Goal: Information Seeking & Learning: Learn about a topic

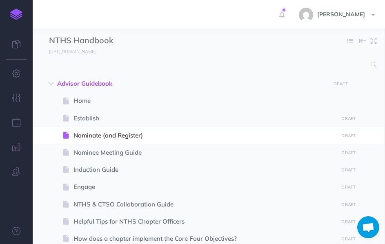
select select "null"
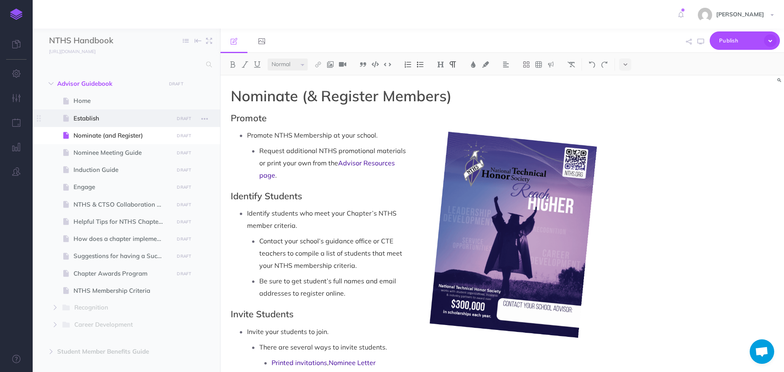
click at [89, 114] on span "Establish" at bounding box center [123, 119] width 98 height 10
select select "null"
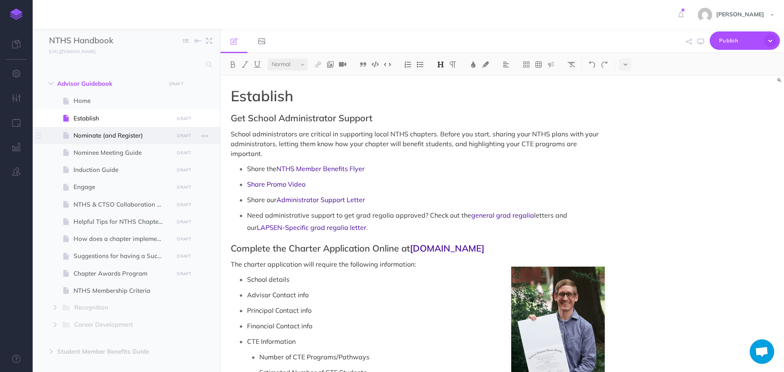
click at [99, 136] on span "Nominate (and Register)" at bounding box center [123, 136] width 98 height 10
select select "null"
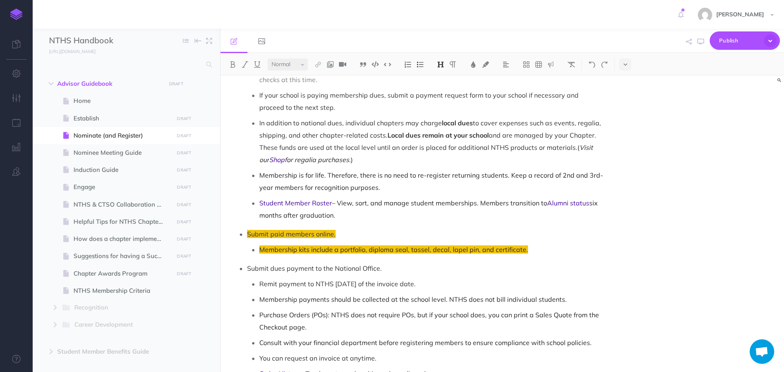
scroll to position [653, 0]
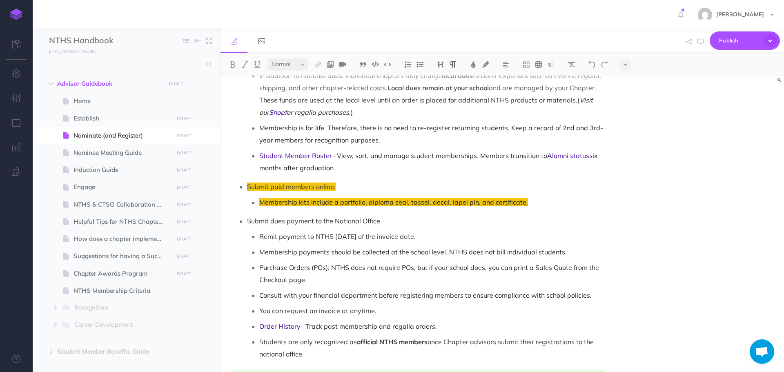
click at [260, 244] on p "Students are only recognized as official NTHS members once Chapter advisors sub…" at bounding box center [431, 348] width 345 height 25
drag, startPoint x: 260, startPoint y: 330, endPoint x: 315, endPoint y: 346, distance: 57.6
click at [315, 244] on p "Students are only recognized as official NTHS members once Chapter advisors sub…" at bounding box center [431, 348] width 345 height 25
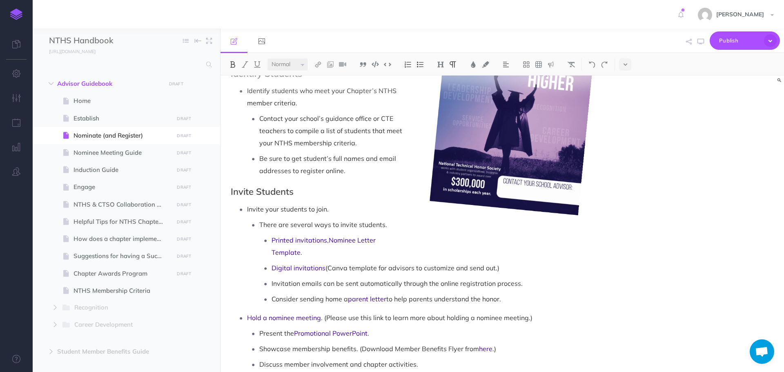
scroll to position [204, 0]
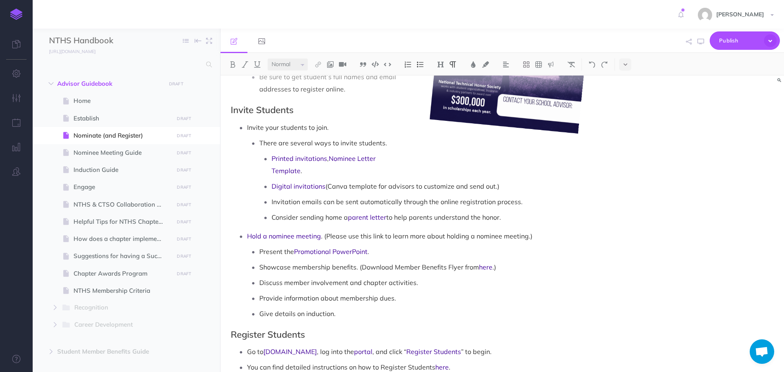
click at [385, 211] on p "Consider sending home a parent letter to help parents understand the honor." at bounding box center [438, 217] width 333 height 12
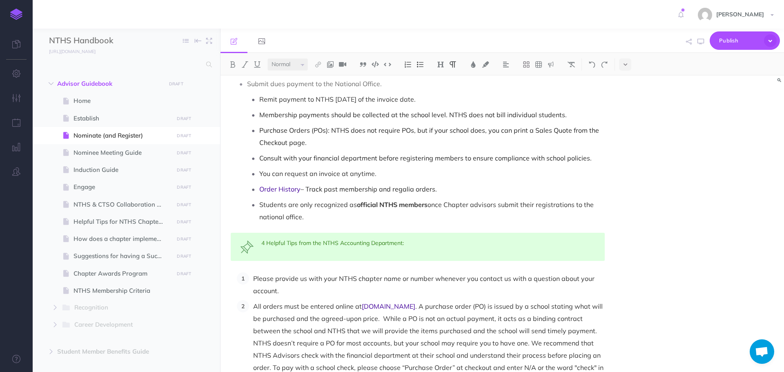
scroll to position [776, 0]
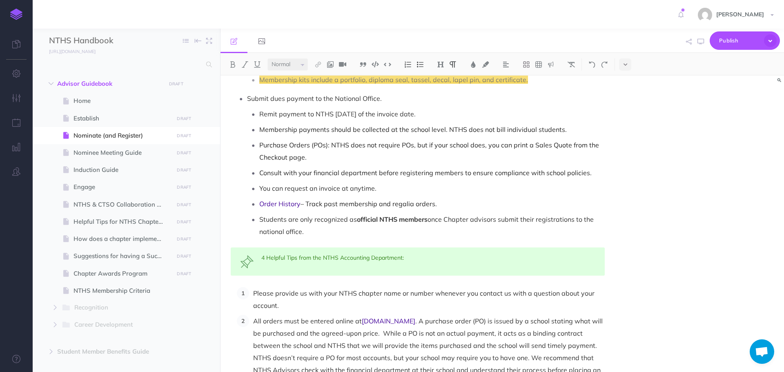
click at [385, 182] on p "You can request an invoice at anytime." at bounding box center [431, 188] width 345 height 12
click at [93, 185] on span "Engage" at bounding box center [123, 187] width 98 height 10
select select "null"
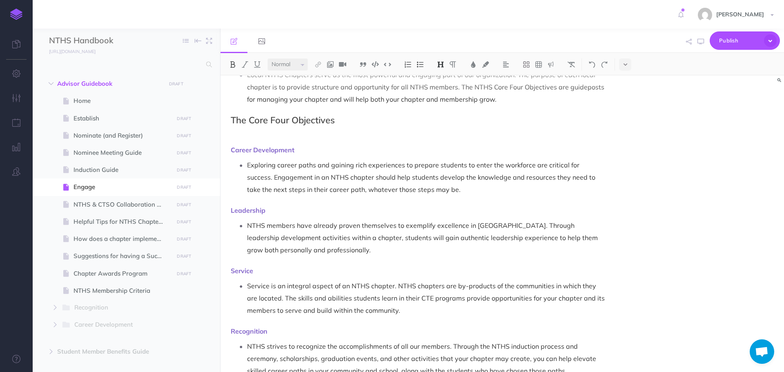
scroll to position [82, 0]
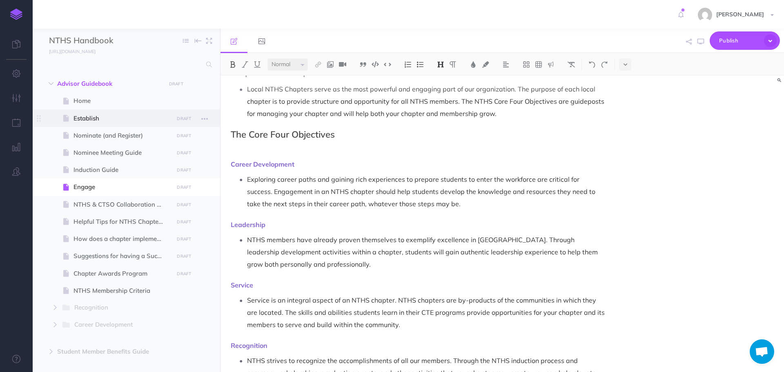
click at [95, 118] on span "Establish" at bounding box center [123, 119] width 98 height 10
select select "null"
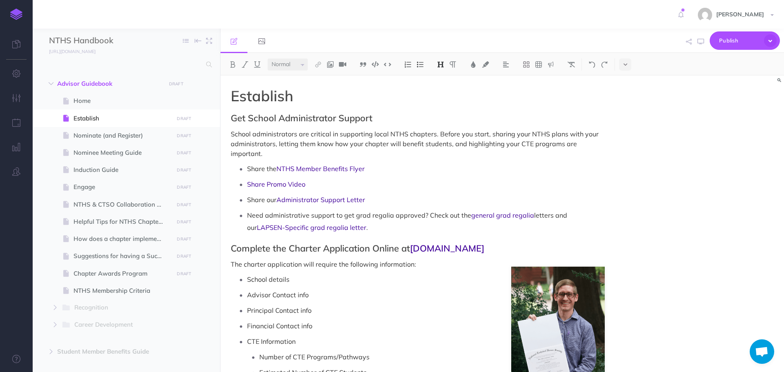
click at [253, 118] on h2 "Get School Administrator Support" at bounding box center [418, 118] width 374 height 10
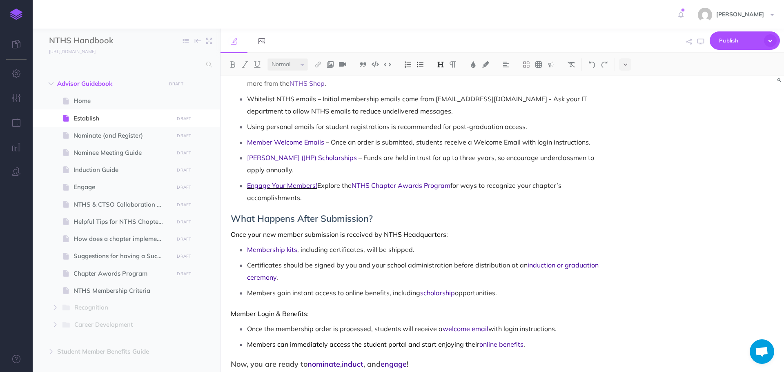
scroll to position [769, 0]
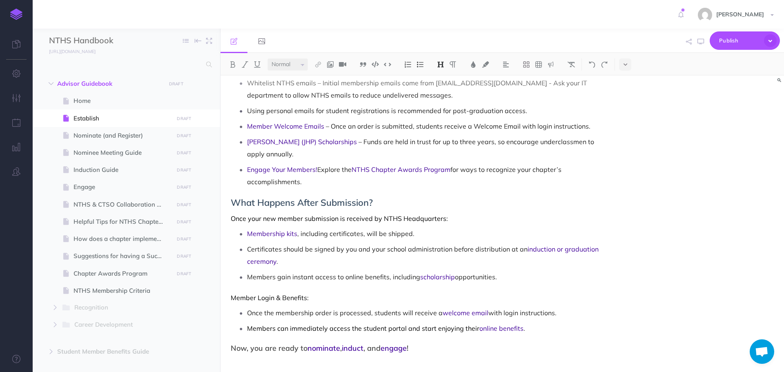
click at [263, 244] on h3 "Now, you are ready to nominate , induct , and engage !" at bounding box center [418, 348] width 374 height 8
drag, startPoint x: 240, startPoint y: 335, endPoint x: 274, endPoint y: 335, distance: 33.9
click at [274, 244] on h3 "Now, you are ready to nominate , induct , and engage !" at bounding box center [418, 348] width 374 height 8
click at [385, 64] on img at bounding box center [440, 64] width 7 height 7
click at [385, 244] on p at bounding box center [418, 361] width 374 height 10
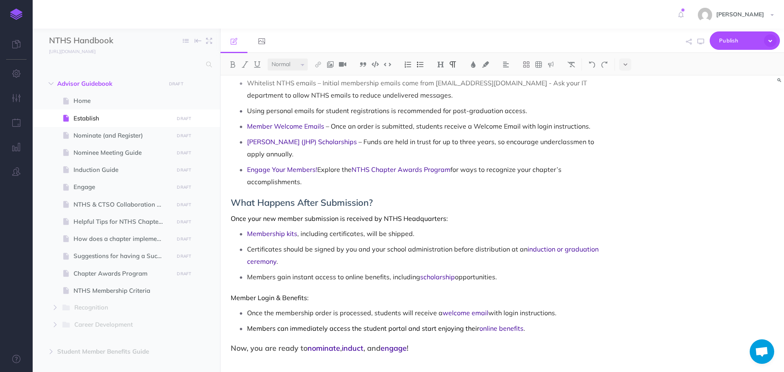
click at [267, 197] on span "What Happens After Submission?" at bounding box center [302, 202] width 142 height 11
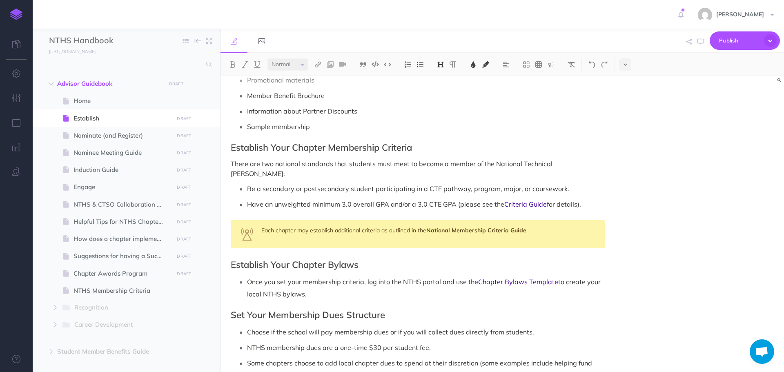
scroll to position [483, 0]
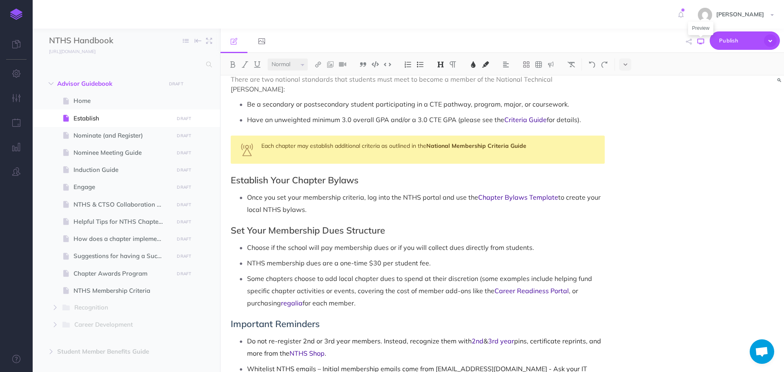
click at [385, 39] on icon "button" at bounding box center [701, 41] width 7 height 7
click at [311, 225] on h2 "Set Your Membership Dues Structure" at bounding box center [418, 230] width 374 height 10
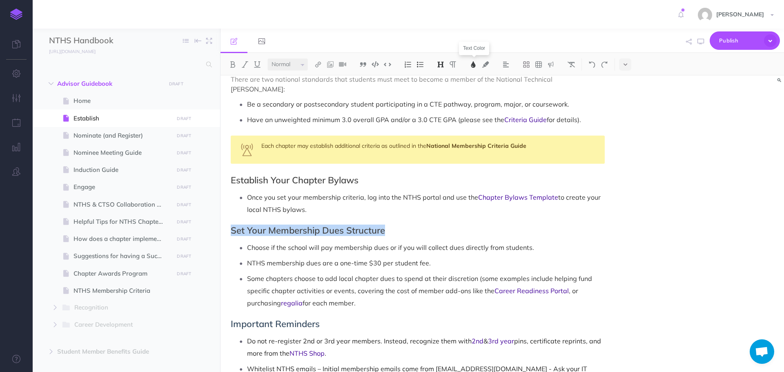
click at [385, 65] on img at bounding box center [473, 64] width 7 height 7
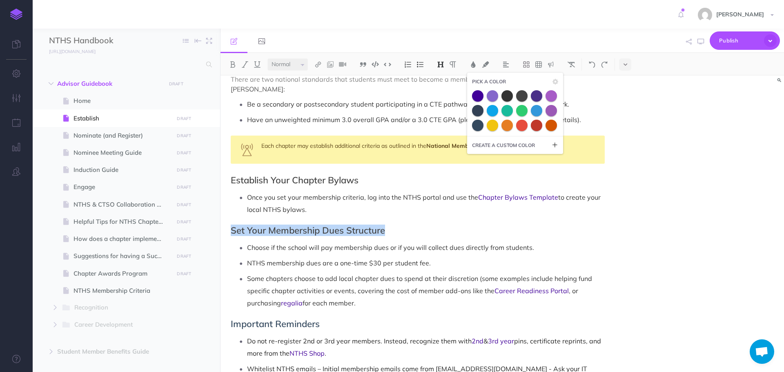
click at [346, 225] on h2 "Set Your Membership Dues Structure" at bounding box center [418, 230] width 374 height 10
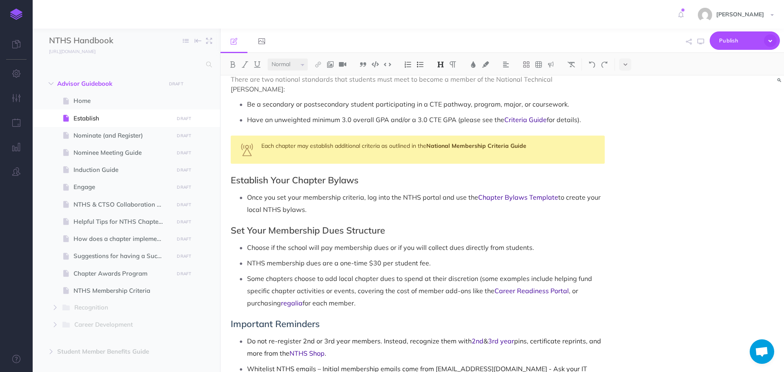
click at [345, 225] on h2 "Set Your Membership Dues Structure" at bounding box center [418, 230] width 374 height 10
click at [385, 64] on img at bounding box center [440, 64] width 7 height 7
click at [385, 90] on button "H2" at bounding box center [441, 91] width 12 height 12
click at [263, 244] on span "Important Reminders" at bounding box center [275, 321] width 89 height 11
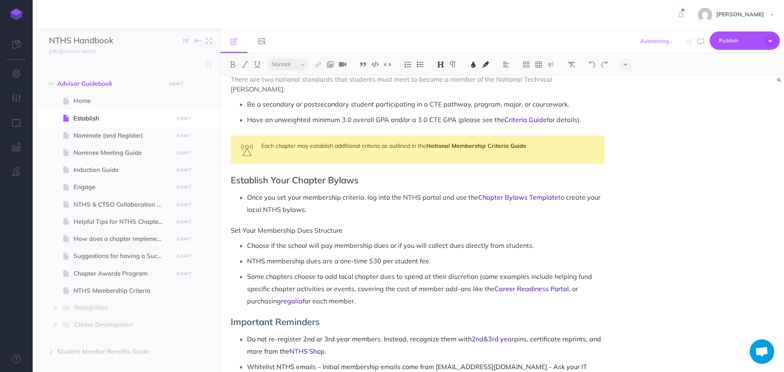
click at [263, 244] on span "Important Reminders" at bounding box center [275, 321] width 89 height 11
click at [281, 225] on p "Set Your Membership Dues Structure" at bounding box center [418, 230] width 374 height 10
click at [385, 65] on img at bounding box center [440, 64] width 7 height 7
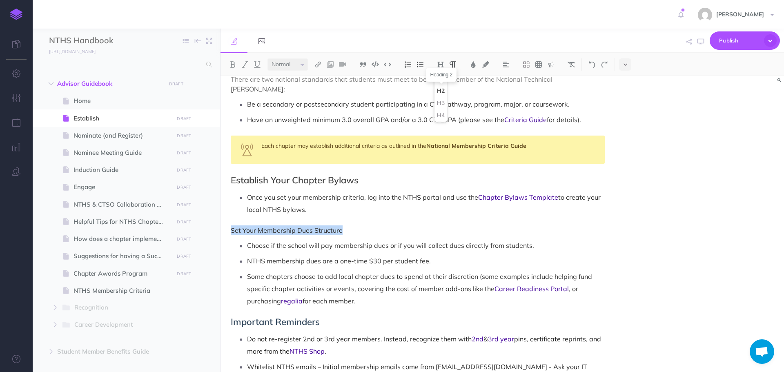
click at [385, 89] on button "H2" at bounding box center [441, 91] width 12 height 12
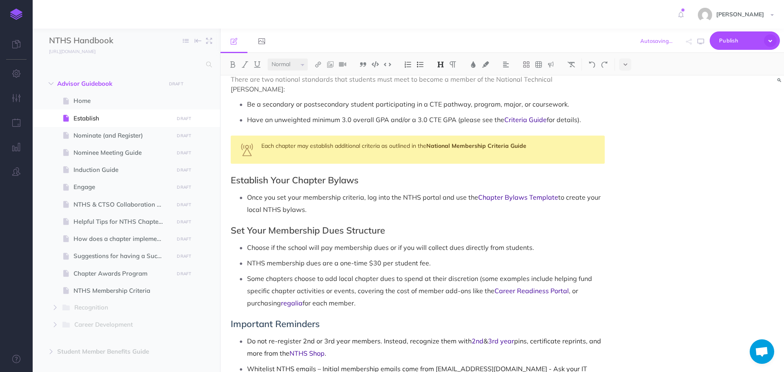
click at [287, 244] on span "Important Reminders" at bounding box center [275, 323] width 89 height 11
click at [385, 64] on img at bounding box center [440, 64] width 7 height 7
click at [385, 91] on button "H2" at bounding box center [441, 91] width 12 height 12
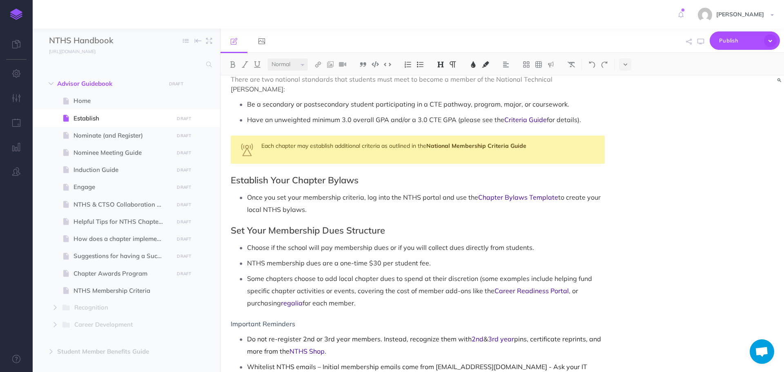
click at [385, 64] on img at bounding box center [440, 64] width 7 height 7
click at [385, 91] on button "H2" at bounding box center [441, 91] width 12 height 12
click at [329, 244] on p "Some chapters choose to add local chapter dues to spend at their discretion (so…" at bounding box center [426, 290] width 358 height 37
click at [14, 98] on icon "button" at bounding box center [16, 98] width 9 height 8
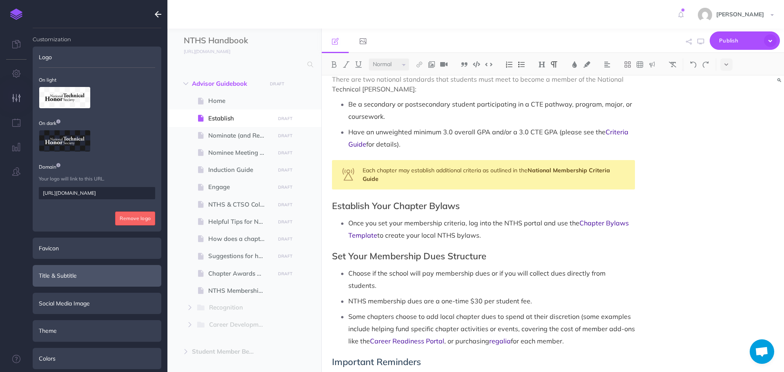
click at [67, 244] on div "Title & Subtitle" at bounding box center [97, 275] width 129 height 21
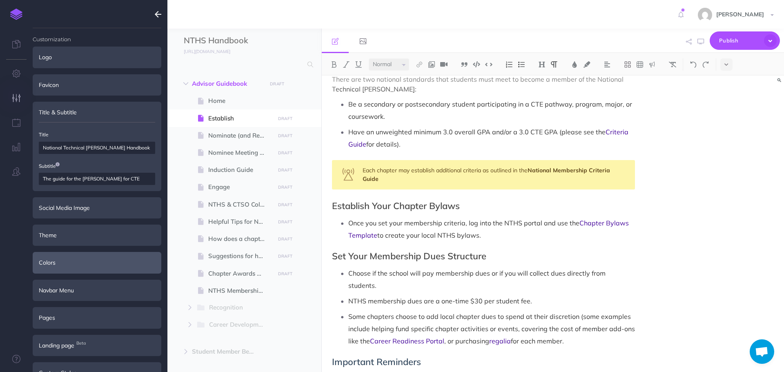
click at [46, 244] on div "Colors" at bounding box center [97, 262] width 129 height 21
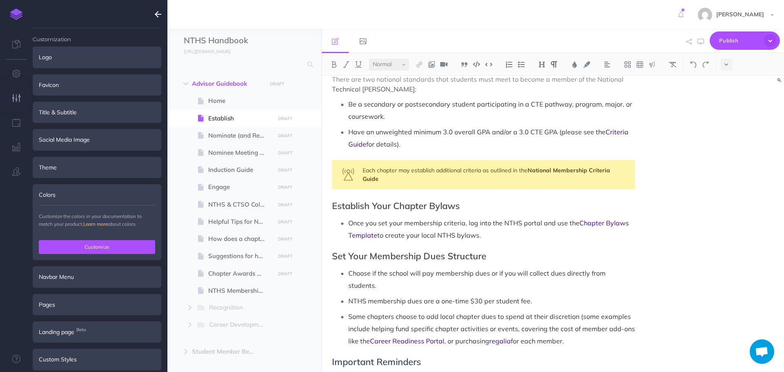
click at [113, 244] on button "Customize" at bounding box center [97, 247] width 116 height 14
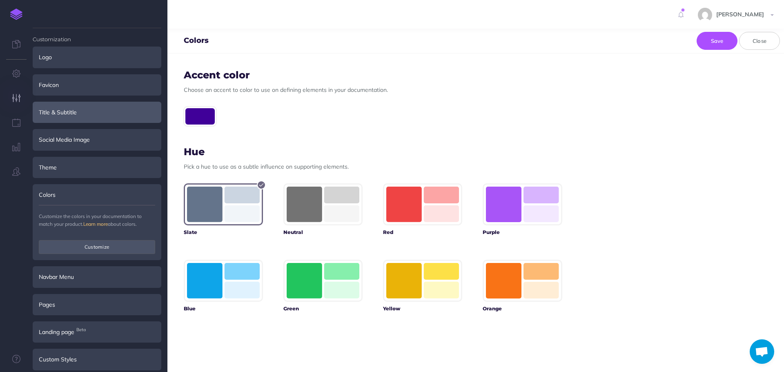
click at [72, 114] on div "Title & Subtitle" at bounding box center [97, 112] width 129 height 21
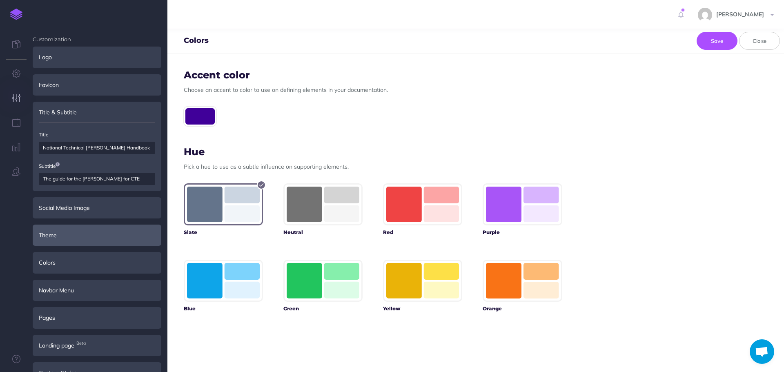
scroll to position [19, 0]
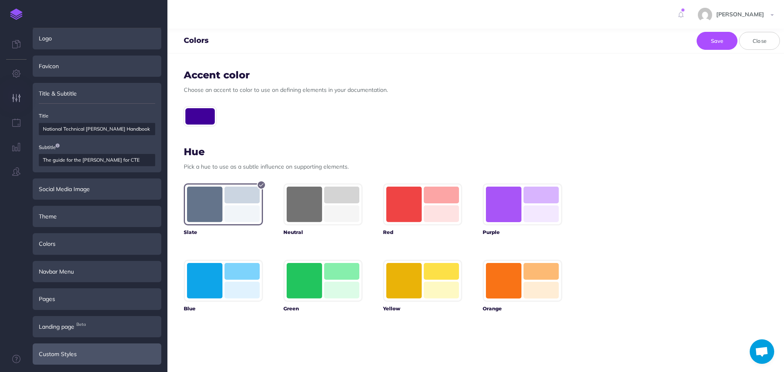
click at [64, 244] on div "Custom Styles" at bounding box center [97, 353] width 129 height 21
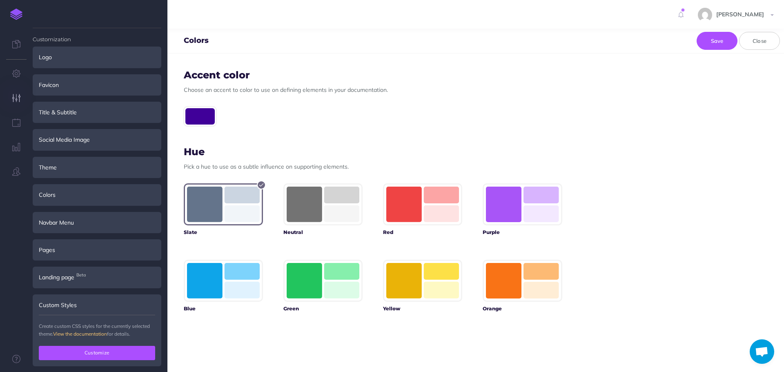
click at [100, 244] on button "Customize" at bounding box center [97, 353] width 116 height 14
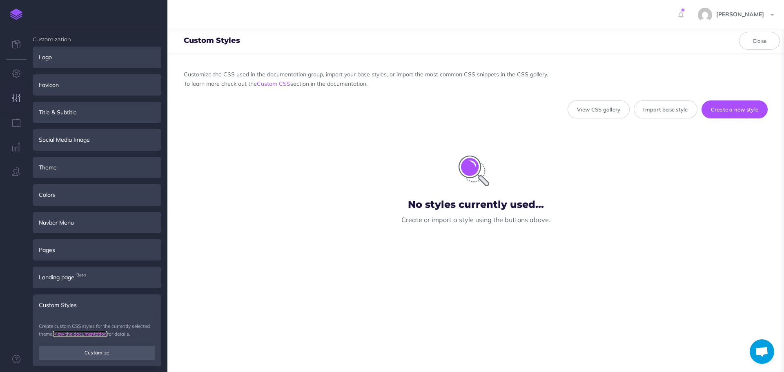
click at [103, 244] on link "View the documentation" at bounding box center [80, 334] width 54 height 6
click at [13, 98] on icon "button" at bounding box center [16, 98] width 9 height 8
click at [385, 41] on button "Close" at bounding box center [759, 41] width 41 height 18
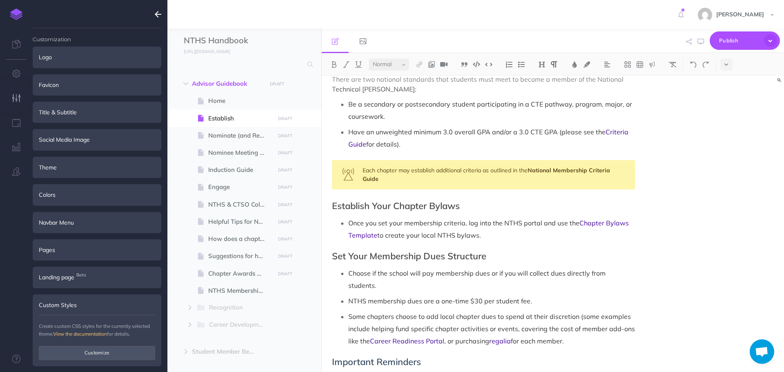
click at [160, 14] on icon "button" at bounding box center [158, 14] width 7 height 10
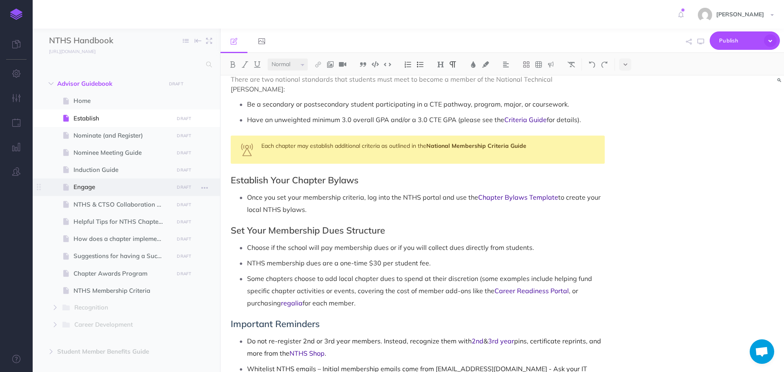
click at [90, 190] on span "Engage" at bounding box center [123, 187] width 98 height 10
select select "null"
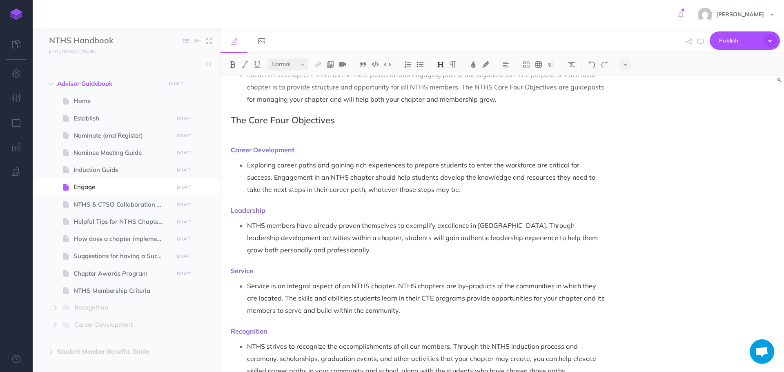
scroll to position [82, 0]
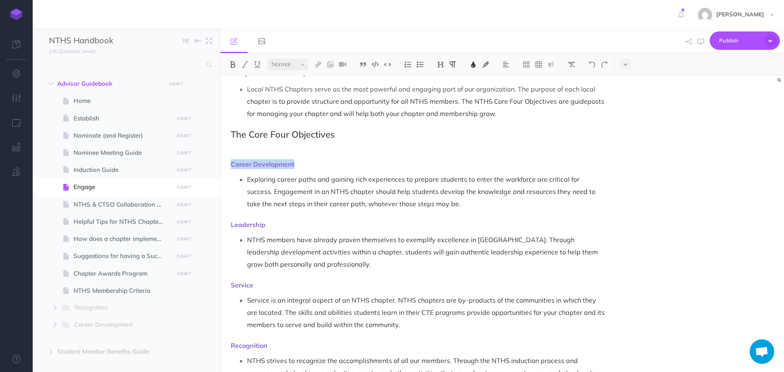
drag, startPoint x: 230, startPoint y: 166, endPoint x: 312, endPoint y: 158, distance: 82.4
click at [385, 62] on button at bounding box center [441, 64] width 12 height 12
click at [385, 101] on button "H3" at bounding box center [441, 103] width 12 height 12
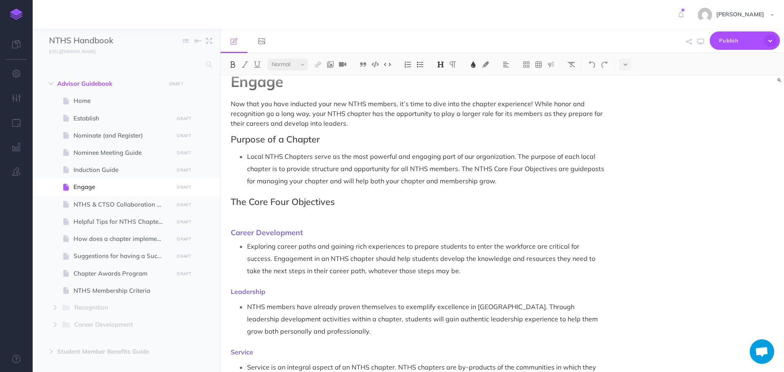
scroll to position [0, 0]
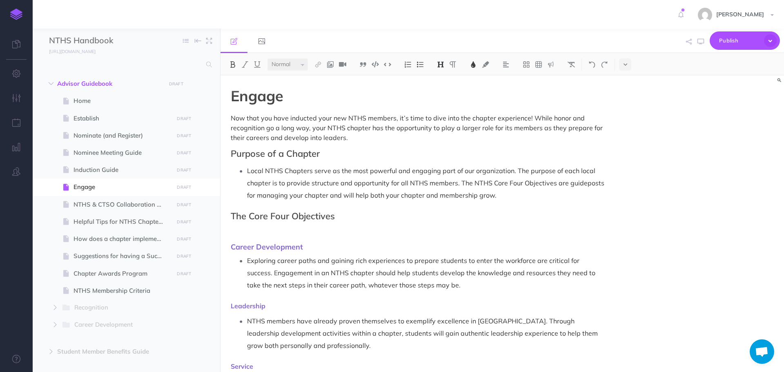
click at [378, 95] on h1 "Engage" at bounding box center [418, 96] width 374 height 16
click at [333, 63] on img at bounding box center [330, 64] width 7 height 7
click at [333, 78] on icon at bounding box center [330, 79] width 7 height 6
click at [385, 100] on button "button" at bounding box center [764, 97] width 8 height 13
click at [102, 201] on span "NTHS & CTSO Collaboration Guide" at bounding box center [123, 205] width 98 height 10
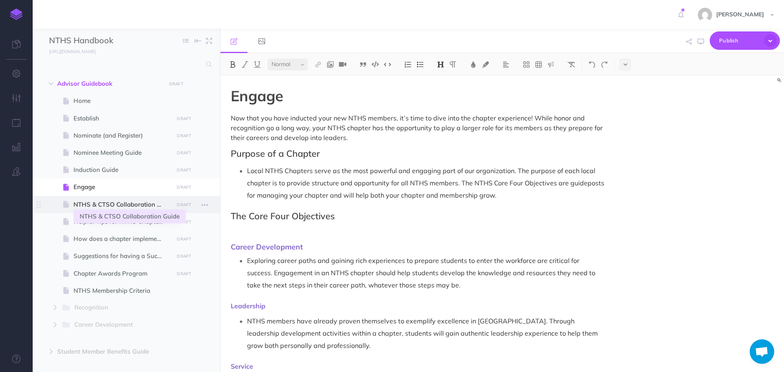
select select "null"
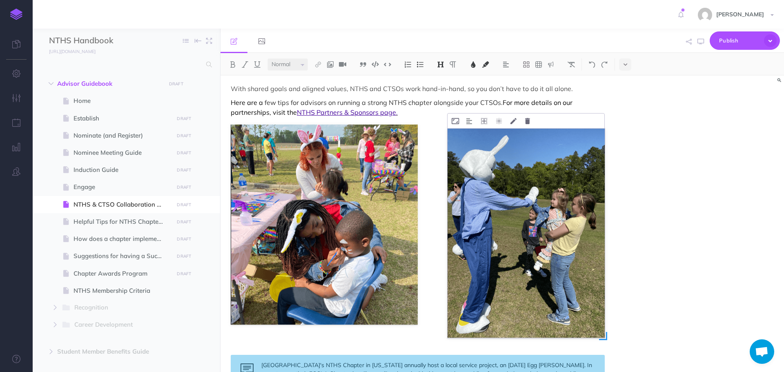
scroll to position [163, 0]
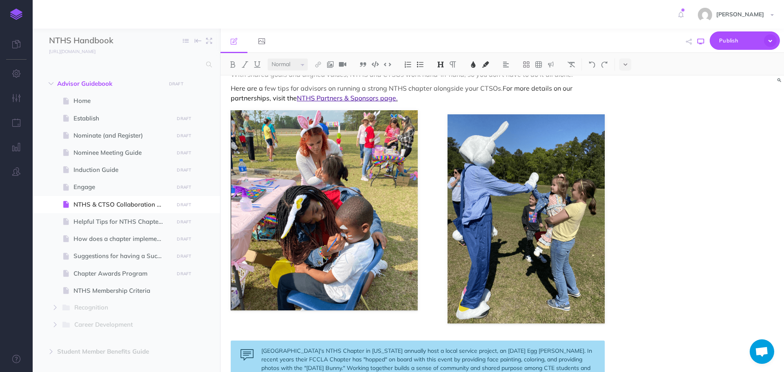
click at [385, 43] on icon "button" at bounding box center [701, 41] width 7 height 7
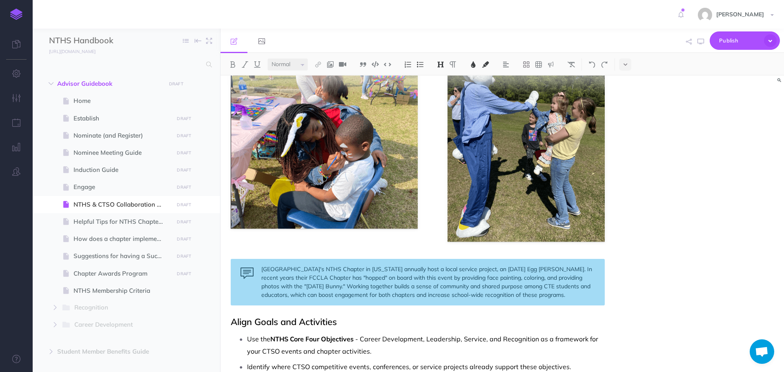
scroll to position [204, 0]
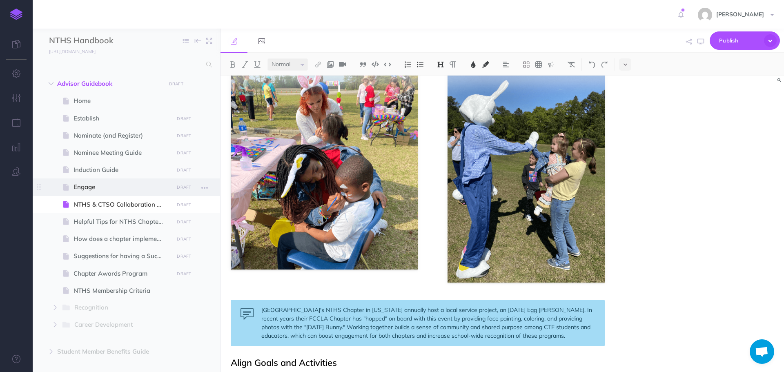
click at [119, 185] on span "Engage" at bounding box center [123, 187] width 98 height 10
select select "null"
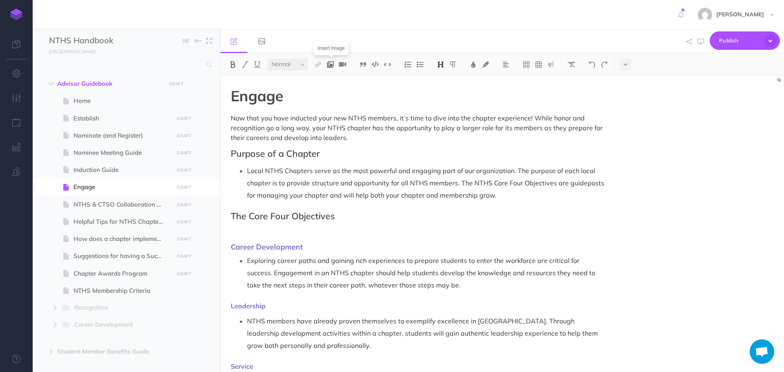
click at [333, 63] on img at bounding box center [330, 64] width 7 height 7
click at [332, 82] on icon at bounding box center [330, 79] width 7 height 6
click at [385, 99] on button "button" at bounding box center [764, 97] width 8 height 13
click at [338, 103] on h1 "Engage" at bounding box center [418, 96] width 374 height 16
click at [330, 66] on img at bounding box center [330, 64] width 7 height 7
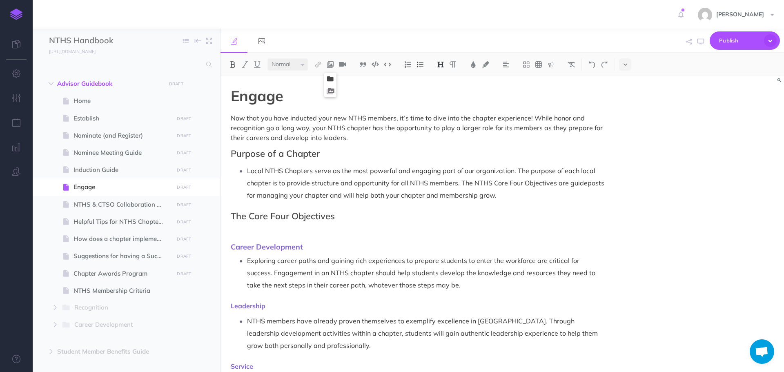
click at [331, 78] on icon at bounding box center [330, 79] width 7 height 6
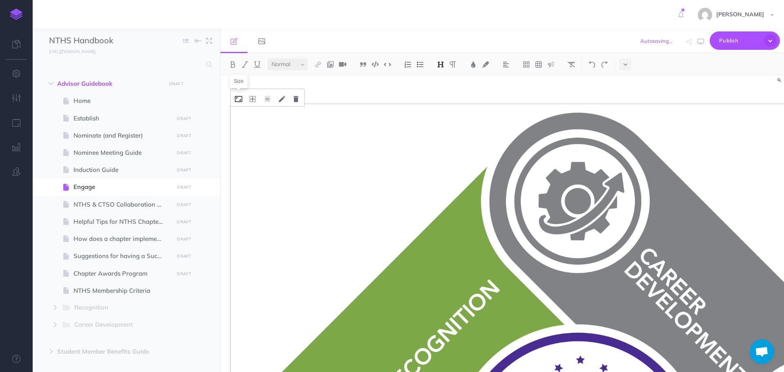
click at [238, 102] on icon at bounding box center [238, 99] width 7 height 6
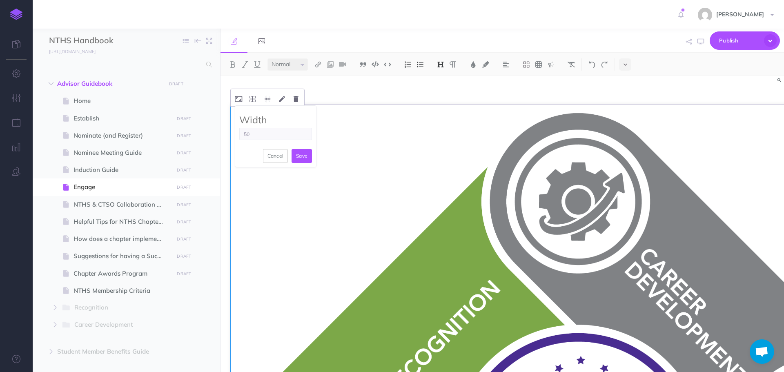
type input "50%"
click at [299, 158] on button "Save" at bounding box center [302, 156] width 20 height 14
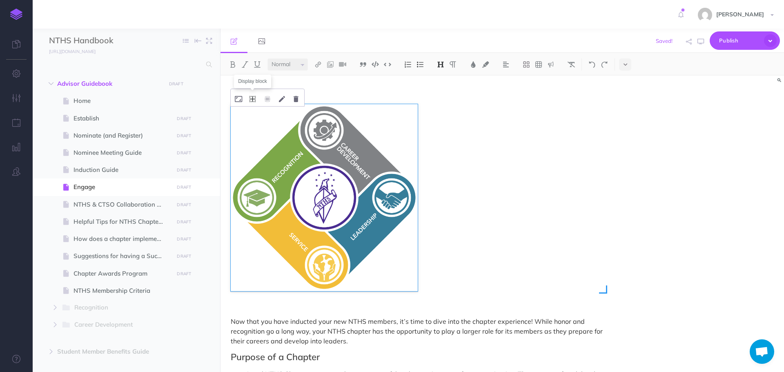
click at [253, 99] on icon at bounding box center [253, 99] width 6 height 6
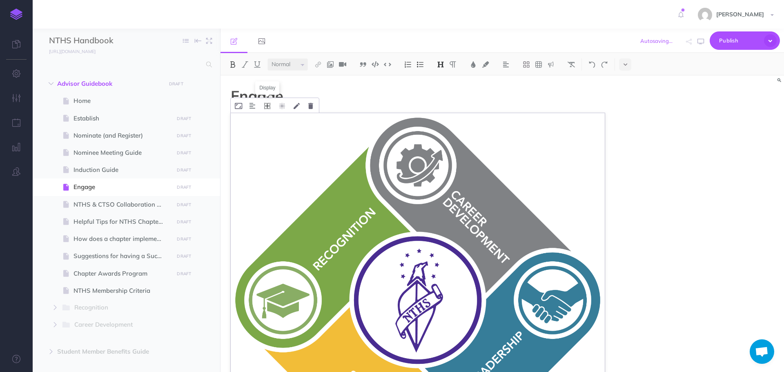
click at [270, 108] on icon at bounding box center [267, 106] width 6 height 6
click at [269, 142] on icon at bounding box center [267, 143] width 15 height 13
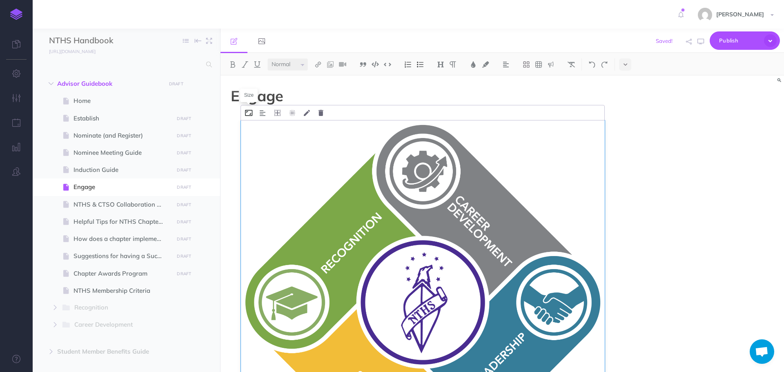
click at [246, 114] on icon at bounding box center [248, 113] width 7 height 6
click at [261, 140] on input "text" at bounding box center [286, 144] width 73 height 12
type input "50%"
click at [311, 162] on button "Save" at bounding box center [312, 164] width 20 height 14
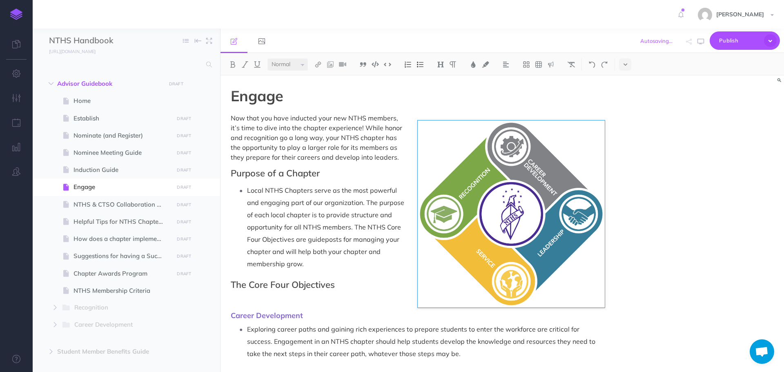
click at [385, 130] on div "Engage Now that you have inducted your new NTHS members, it’s time to dive into…" at bounding box center [503, 224] width 564 height 296
click at [385, 113] on icon at bounding box center [425, 113] width 7 height 6
click at [385, 144] on input "50%" at bounding box center [462, 144] width 73 height 12
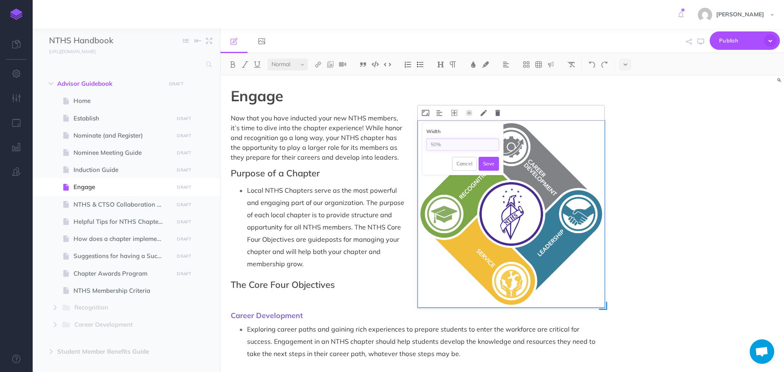
click at [385, 144] on input "50%" at bounding box center [462, 144] width 73 height 12
type input "40%"
click at [385, 164] on button "Save" at bounding box center [489, 164] width 20 height 14
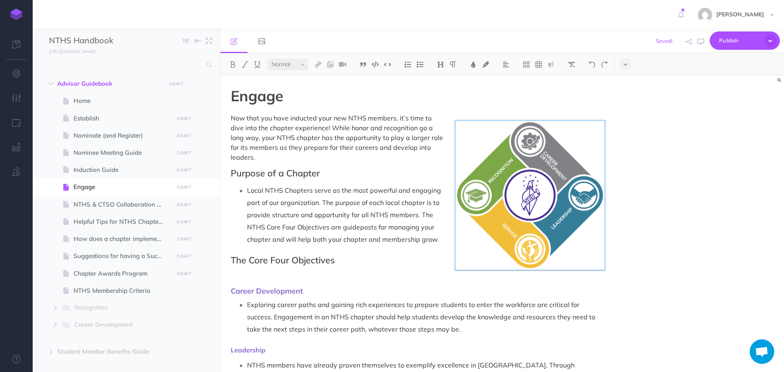
click at [369, 98] on h1 "Engage" at bounding box center [418, 96] width 374 height 16
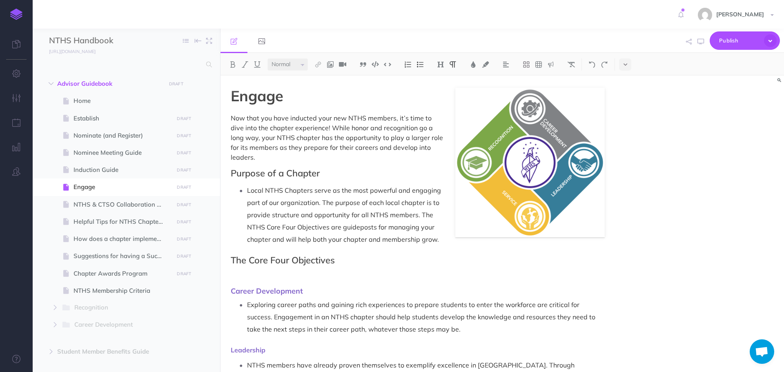
click at [283, 244] on p at bounding box center [418, 276] width 374 height 10
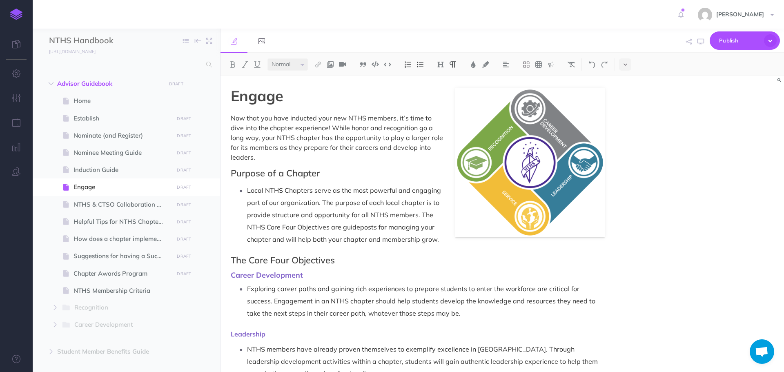
click at [385, 192] on p "Local NTHS Chapters serve as the most powerful and engaging part of our organiz…" at bounding box center [426, 214] width 358 height 61
click at [385, 82] on icon at bounding box center [492, 81] width 6 height 6
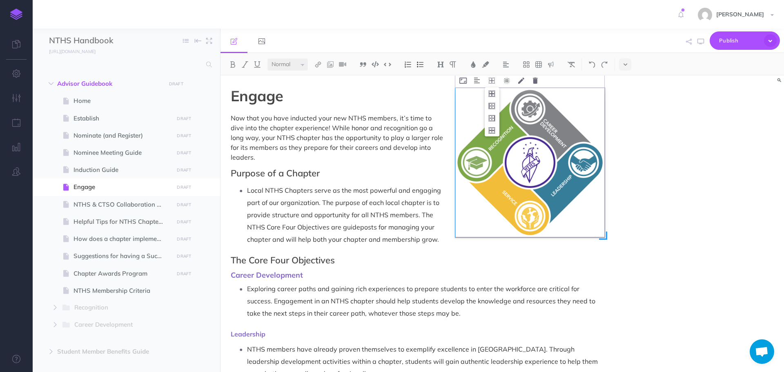
click at [385, 82] on icon at bounding box center [507, 81] width 7 height 6
click at [385, 122] on div "Engage Now that you have inducted your new NTHS members, it’s time to dive into…" at bounding box center [503, 224] width 564 height 296
click at [385, 244] on div "Engage Now that you have inducted your new NTHS members, it’s time to dive into…" at bounding box center [503, 224] width 564 height 296
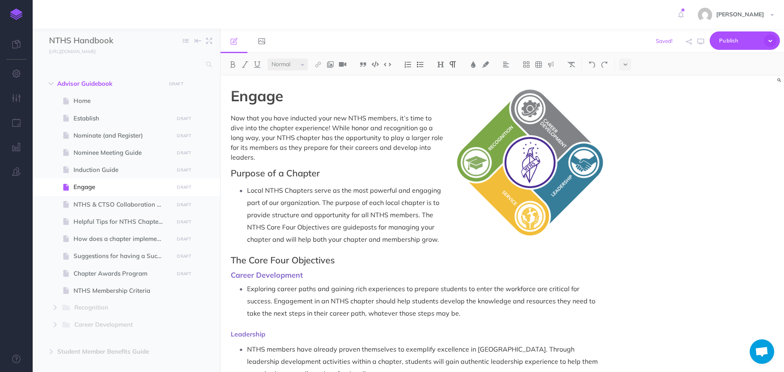
click at [385, 244] on p "Exploring career paths and gaining rich experiences to prepare students to ente…" at bounding box center [426, 301] width 358 height 37
click at [120, 208] on span "NTHS & CTSO Collaboration Guide" at bounding box center [123, 205] width 98 height 10
select select "null"
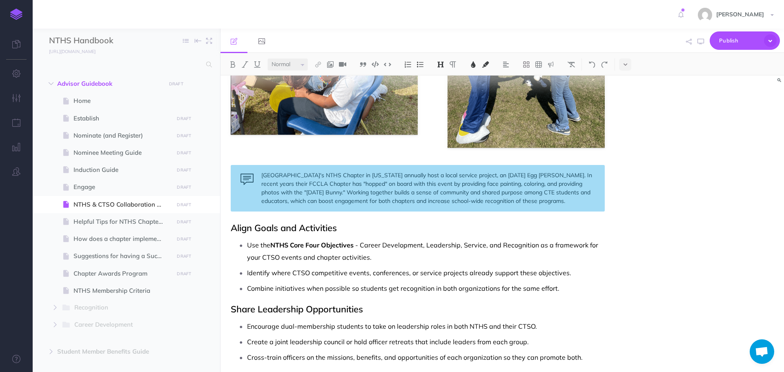
scroll to position [327, 0]
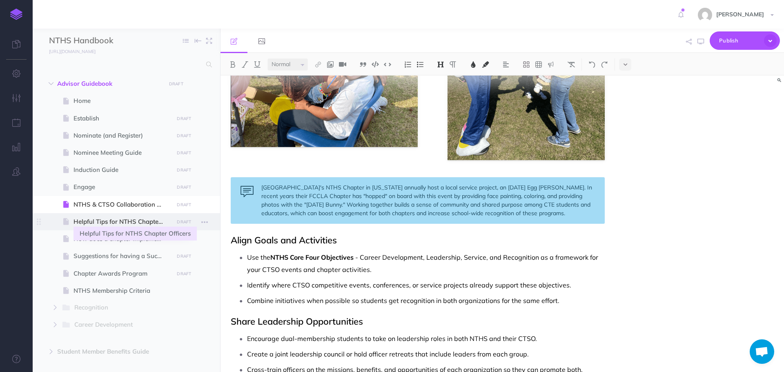
click at [106, 224] on span "Helpful Tips for NTHS Chapter Officers" at bounding box center [123, 222] width 98 height 10
select select "null"
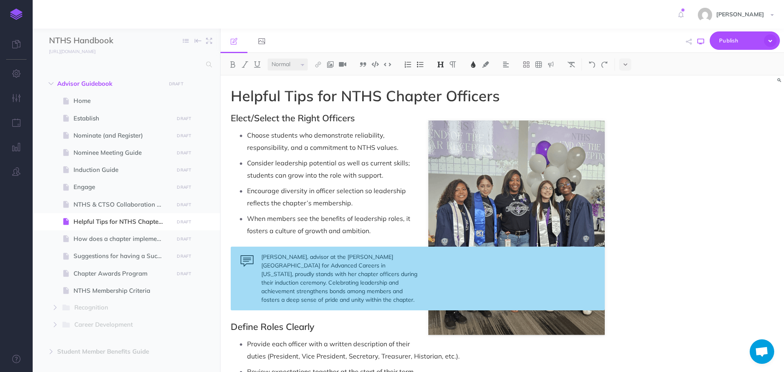
click at [385, 38] on icon "button" at bounding box center [701, 41] width 7 height 7
click at [385, 42] on icon "button" at bounding box center [701, 41] width 7 height 7
click at [130, 237] on span "How does a chapter implement the Core Four Objectives?" at bounding box center [123, 239] width 98 height 10
select select "null"
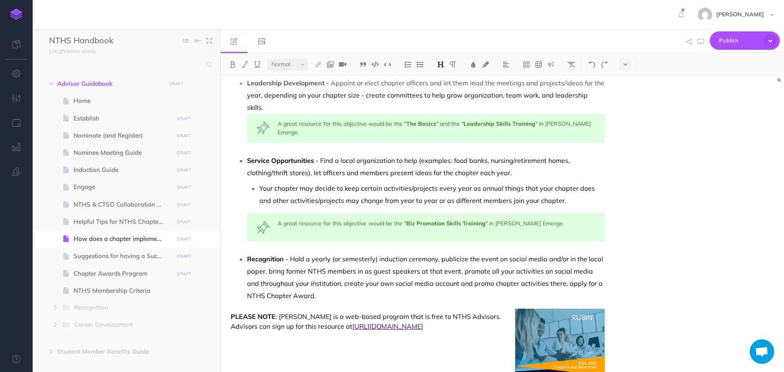
scroll to position [459, 0]
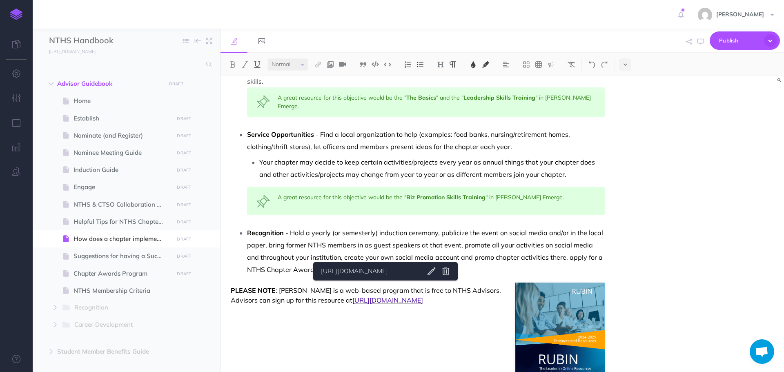
click at [385, 244] on span "[URL][DOMAIN_NAME]" at bounding box center [387, 300] width 71 height 8
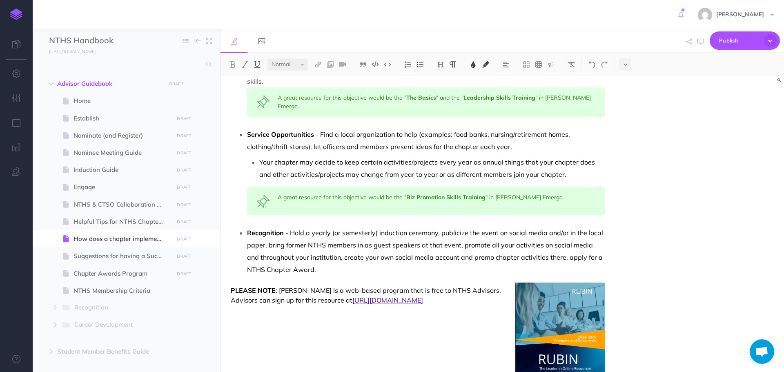
click at [381, 244] on link "[URL][DOMAIN_NAME]" at bounding box center [369, 271] width 102 height 10
click at [101, 244] on span "Suggestions for having a Successful Chapter" at bounding box center [123, 256] width 98 height 10
select select "null"
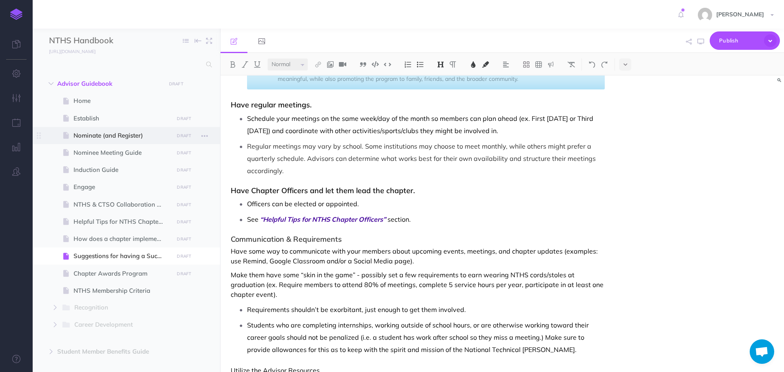
scroll to position [286, 0]
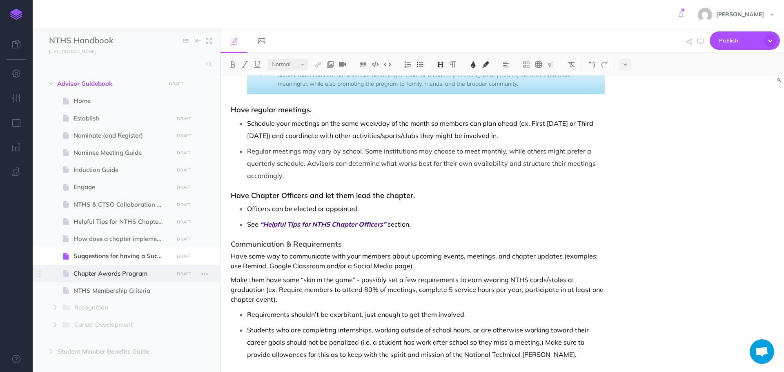
click at [89, 244] on span "Chapter Awards Program" at bounding box center [123, 274] width 98 height 10
select select "null"
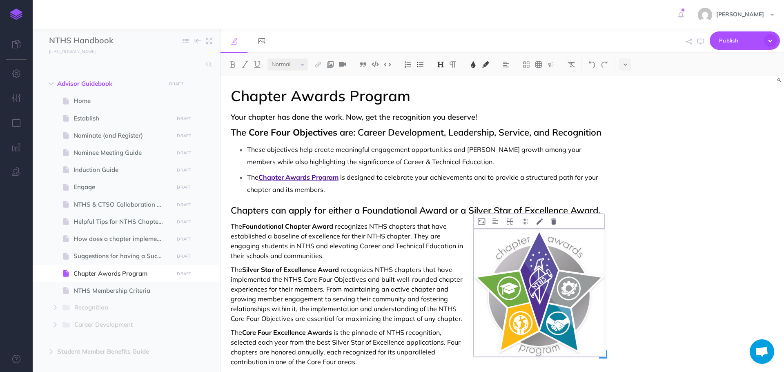
scroll to position [82, 0]
